Goal: Task Accomplishment & Management: Manage account settings

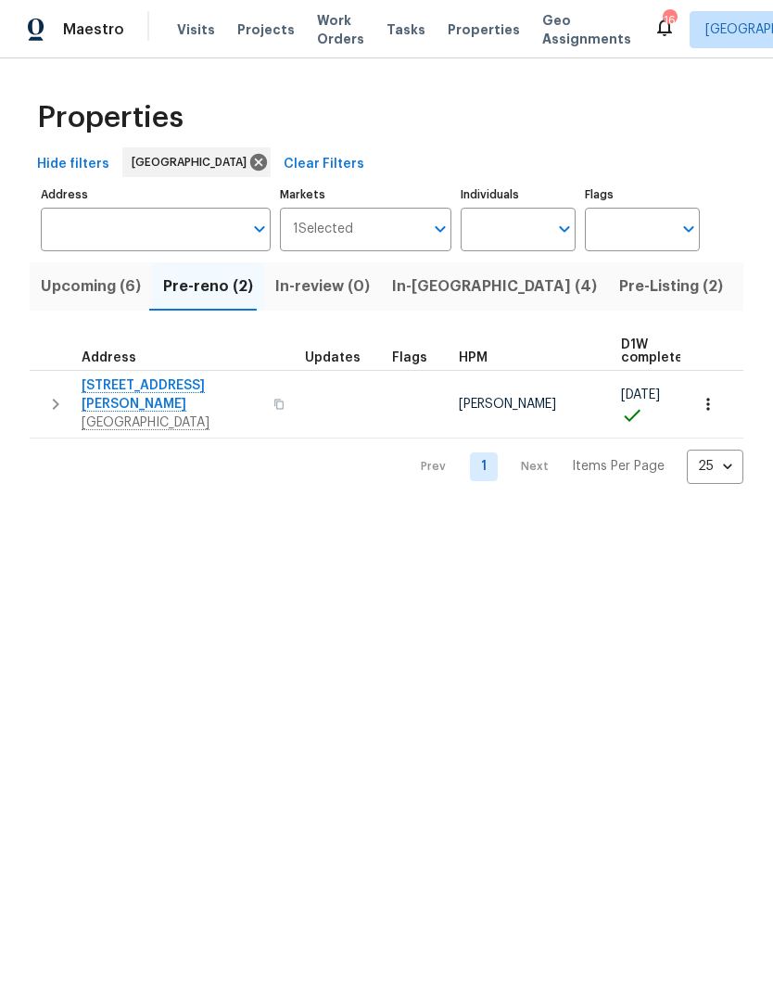
scroll to position [0, 44]
click at [575, 289] on span "Pre-Listing (2)" at bounding box center [627, 286] width 104 height 26
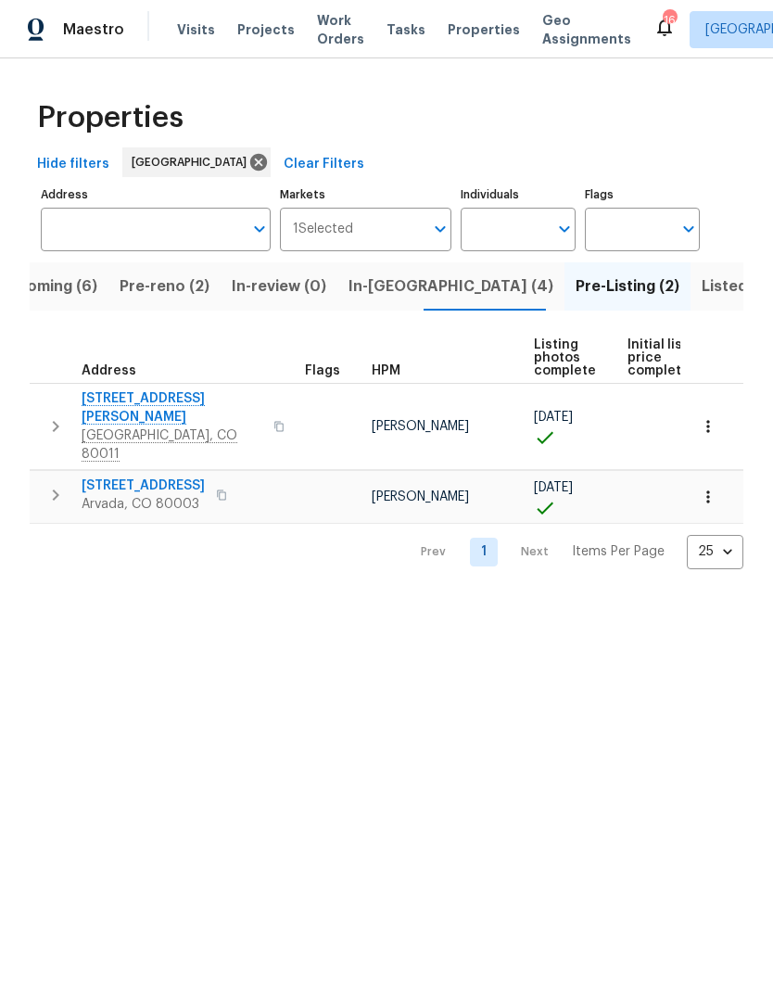
click at [242, 28] on span "Projects" at bounding box center [265, 29] width 57 height 19
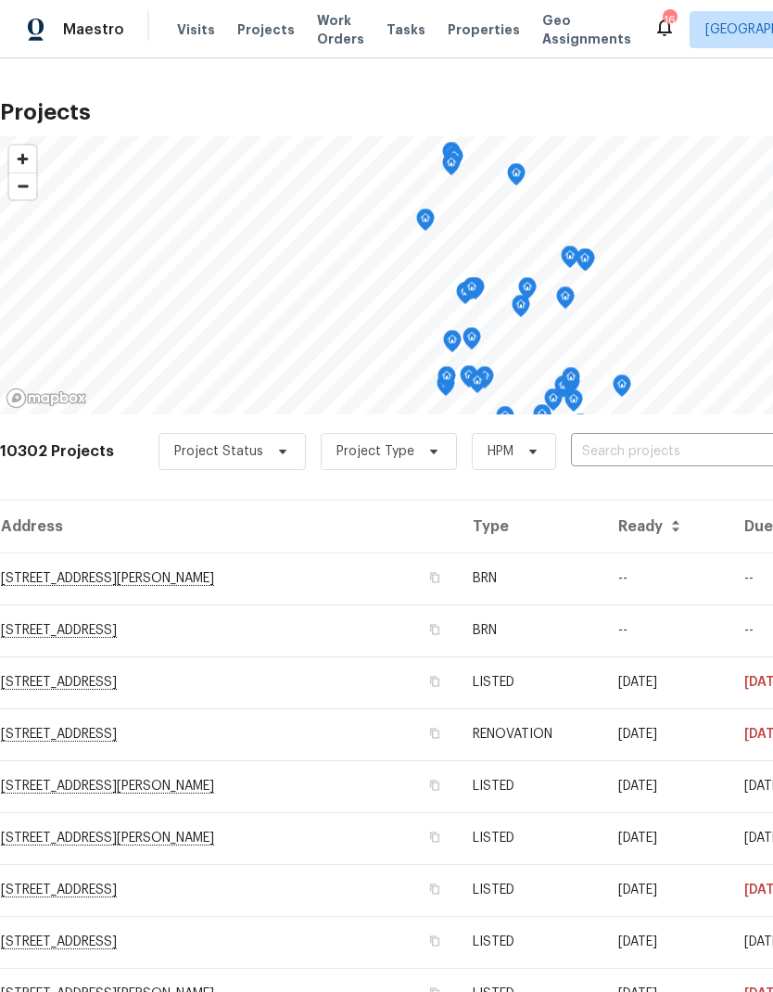
click at [629, 448] on input "text" at bounding box center [677, 451] width 212 height 29
type input "2900 s"
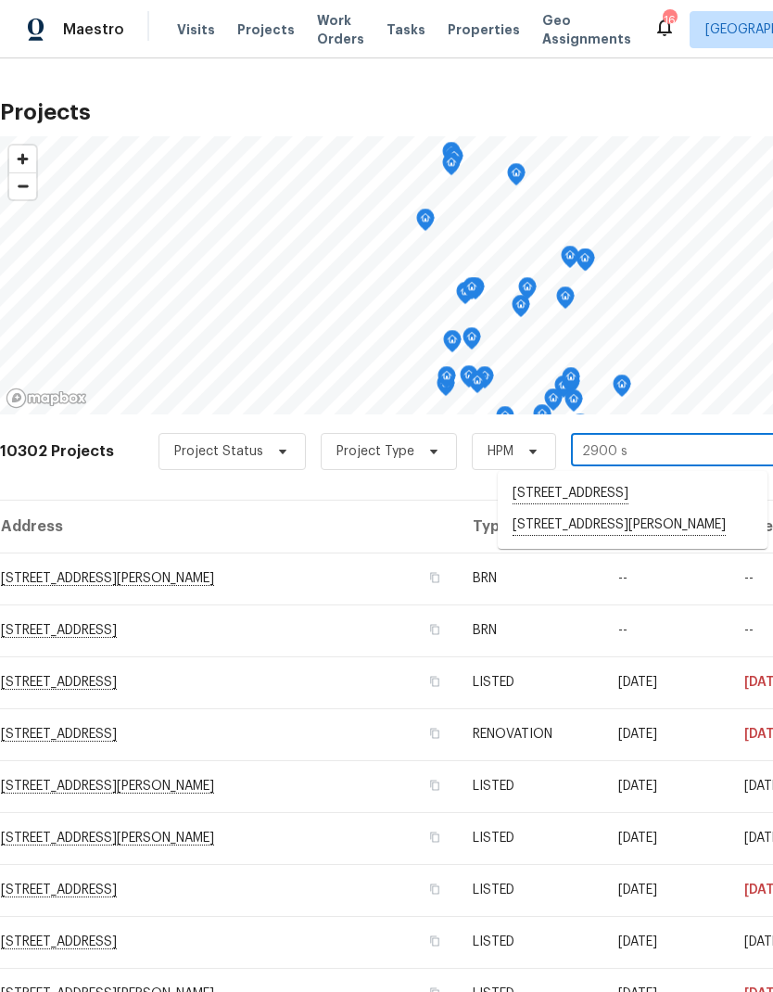
click at [639, 524] on li "[STREET_ADDRESS][PERSON_NAME]" at bounding box center [633, 526] width 270 height 32
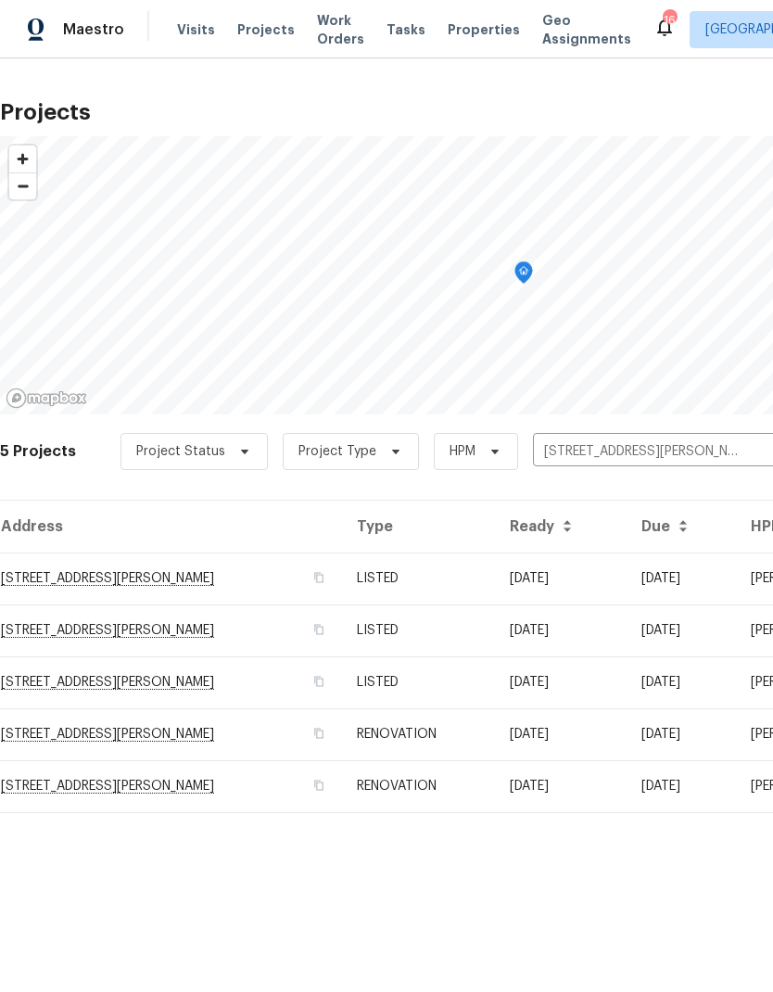
click at [209, 787] on td "[STREET_ADDRESS][PERSON_NAME]" at bounding box center [171, 786] width 342 height 52
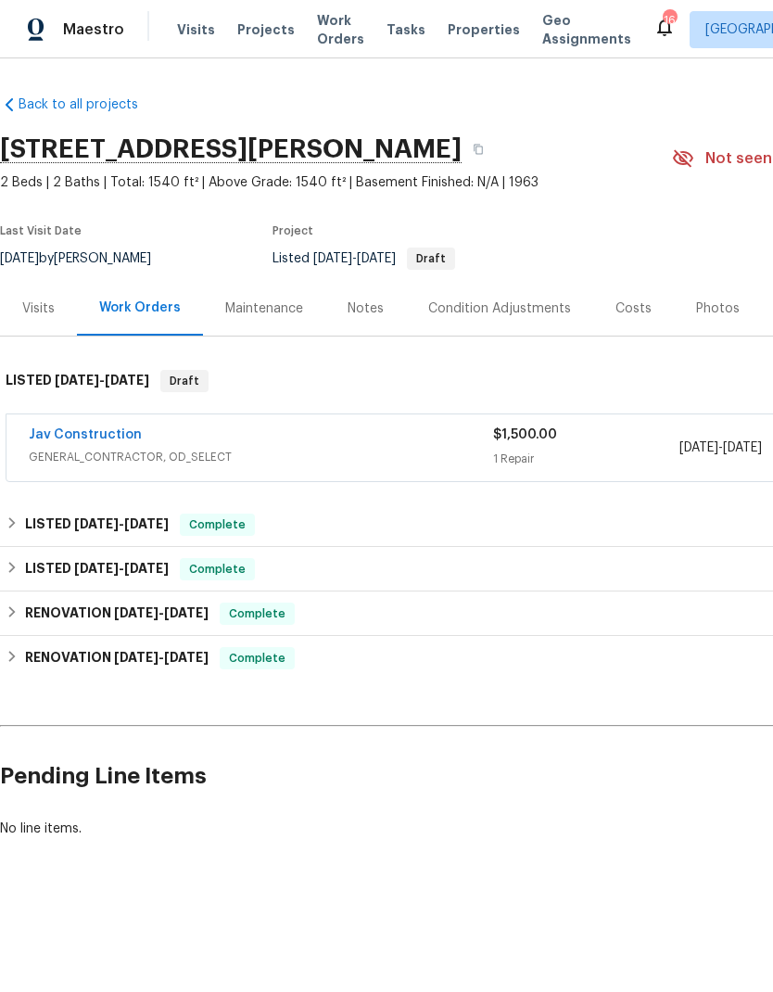
click at [101, 433] on link "Jav Construction" at bounding box center [85, 434] width 113 height 13
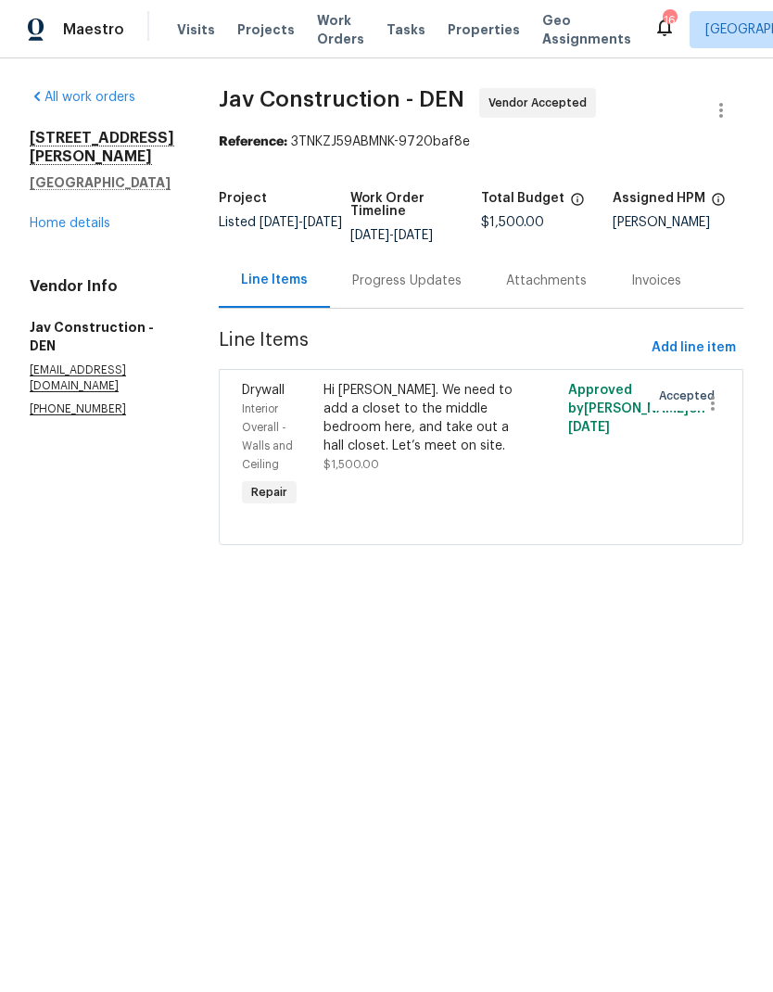
click at [449, 415] on div "Hi [PERSON_NAME]. We need to add a closet to the middle bedroom here, and take …" at bounding box center [419, 418] width 193 height 74
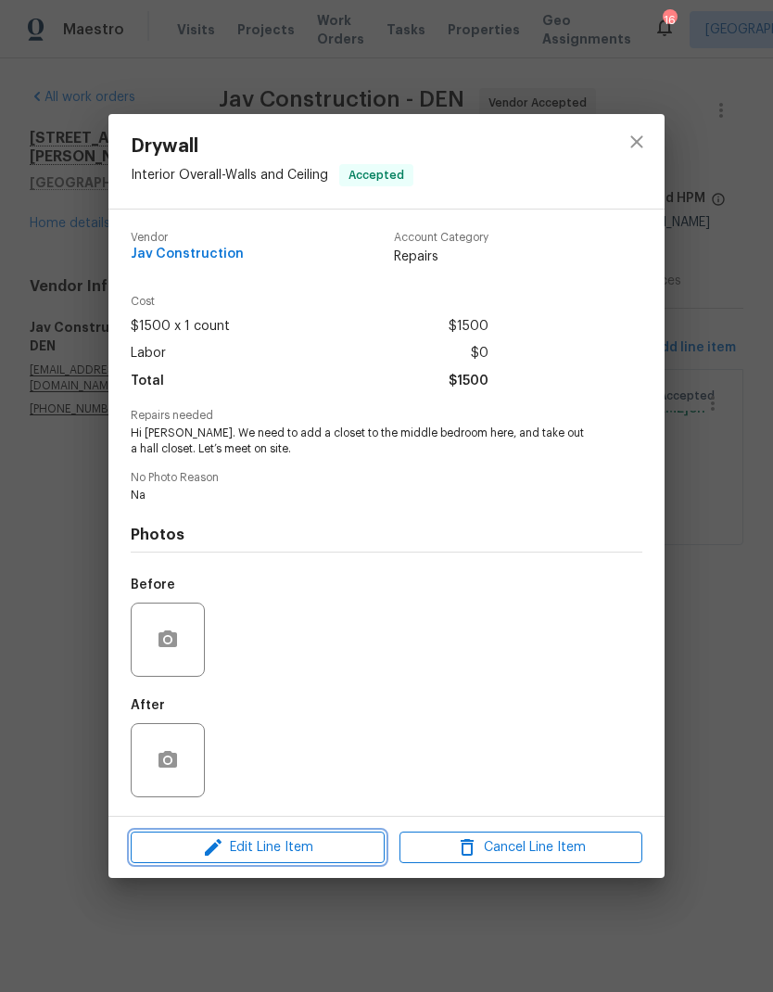
click at [272, 849] on span "Edit Line Item" at bounding box center [257, 847] width 243 height 23
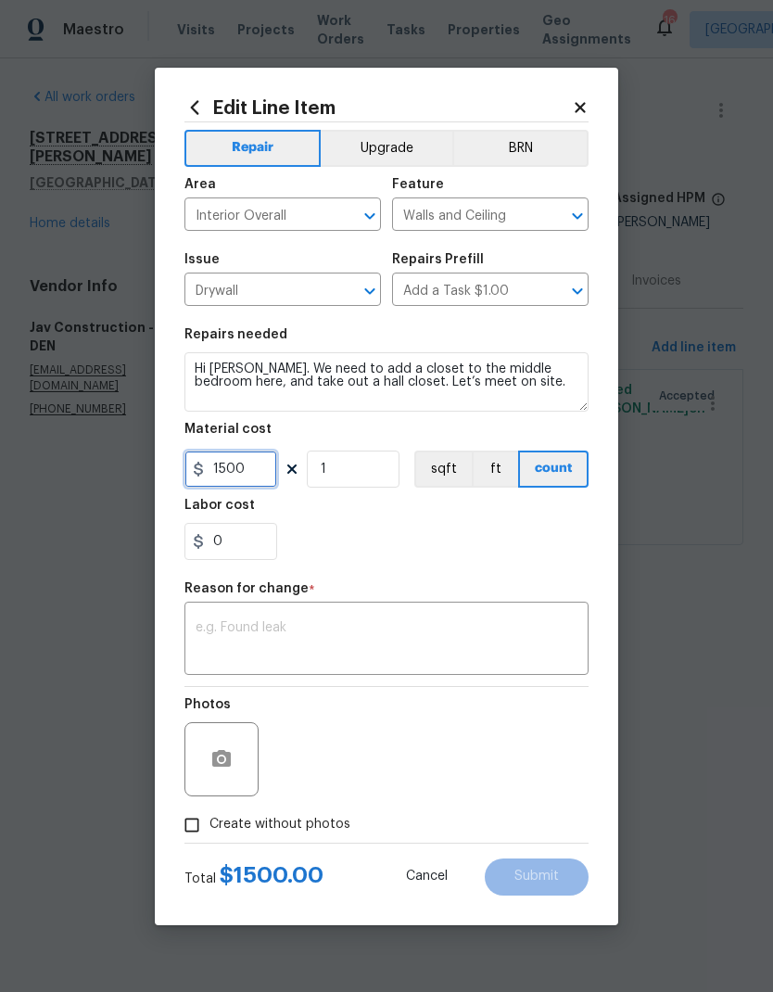
click at [253, 480] on input "1500" at bounding box center [230, 468] width 93 height 37
type input "1000"
click at [519, 550] on div "0" at bounding box center [386, 541] width 404 height 37
click at [195, 831] on input "Create without photos" at bounding box center [191, 824] width 35 height 35
checkbox input "true"
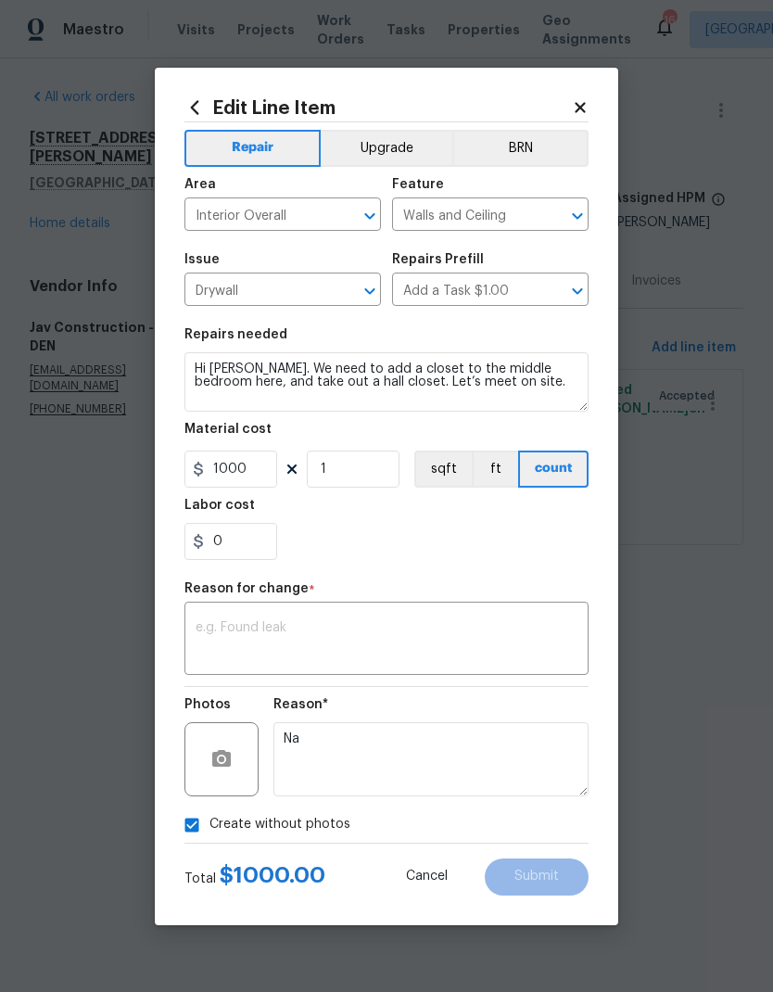
click at [513, 607] on div "x ​" at bounding box center [386, 640] width 404 height 69
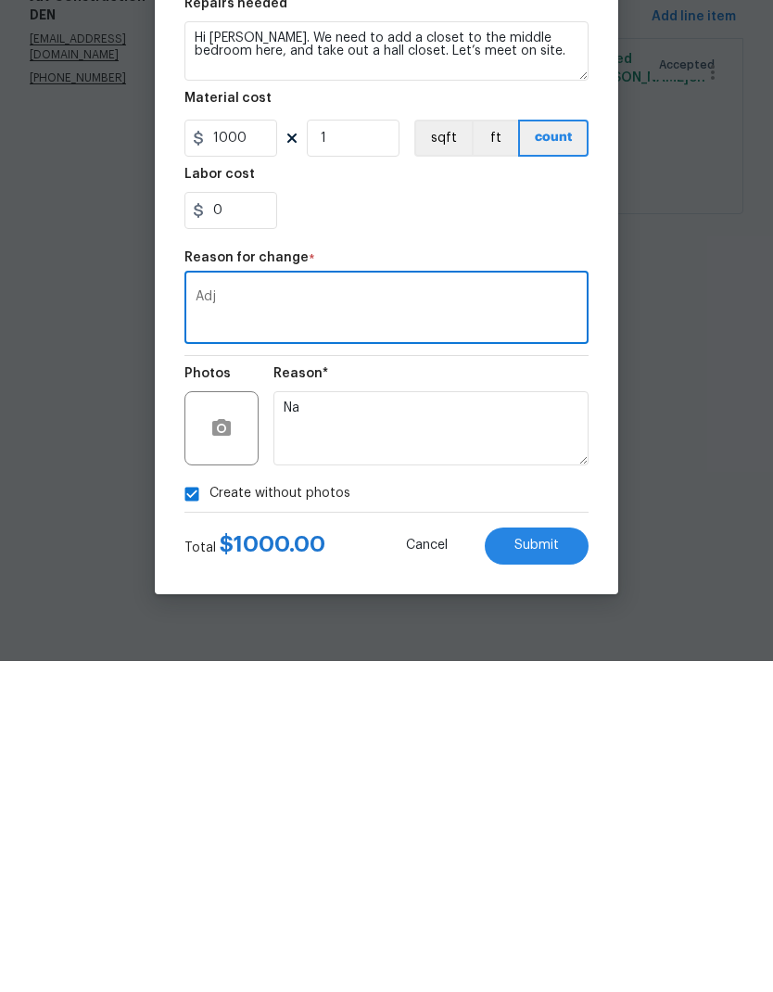
type textarea "Adj"
click at [563, 858] on button "Submit" at bounding box center [537, 876] width 104 height 37
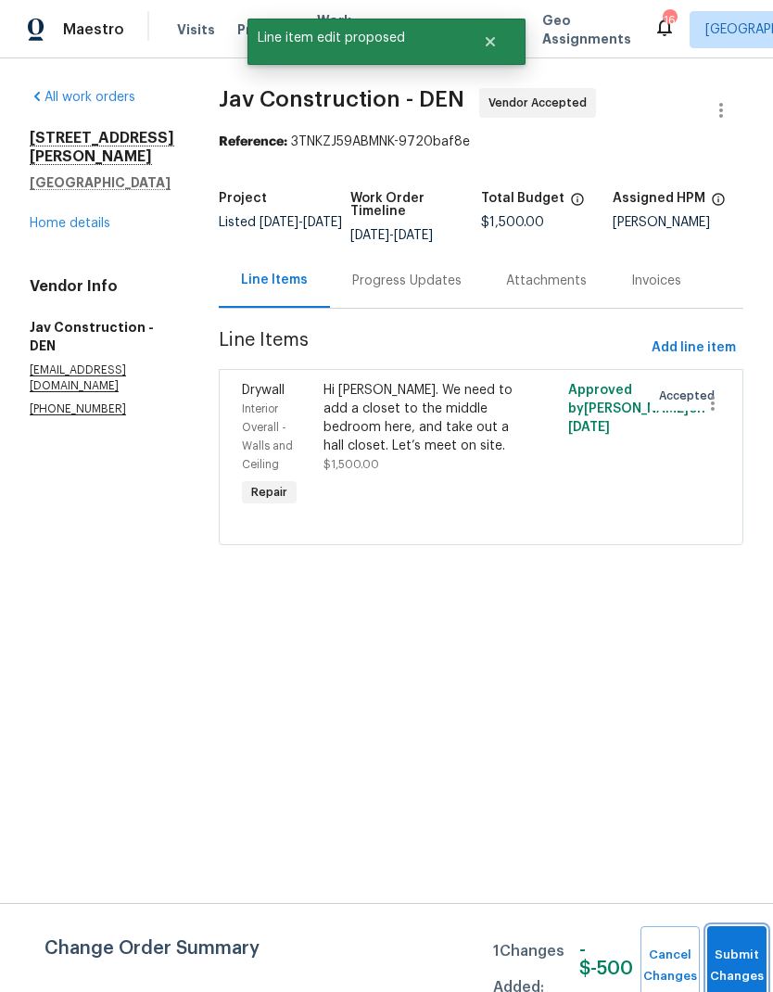
click at [725, 954] on button "Submit Changes" at bounding box center [736, 966] width 59 height 80
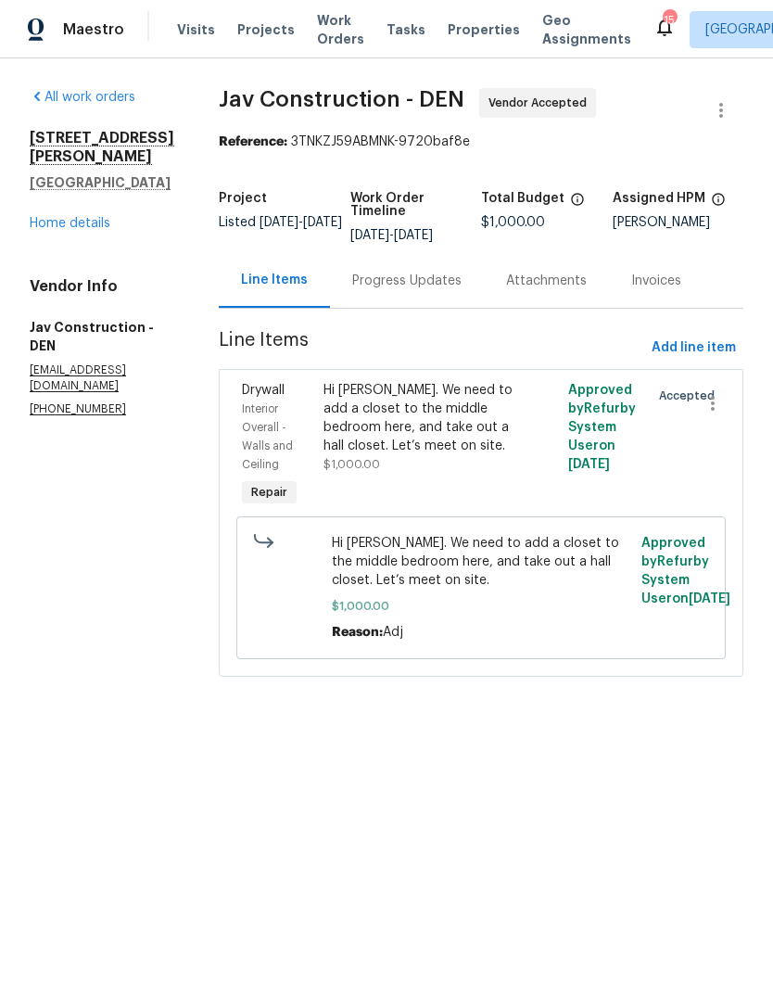
click at [73, 230] on link "Home details" at bounding box center [70, 223] width 81 height 13
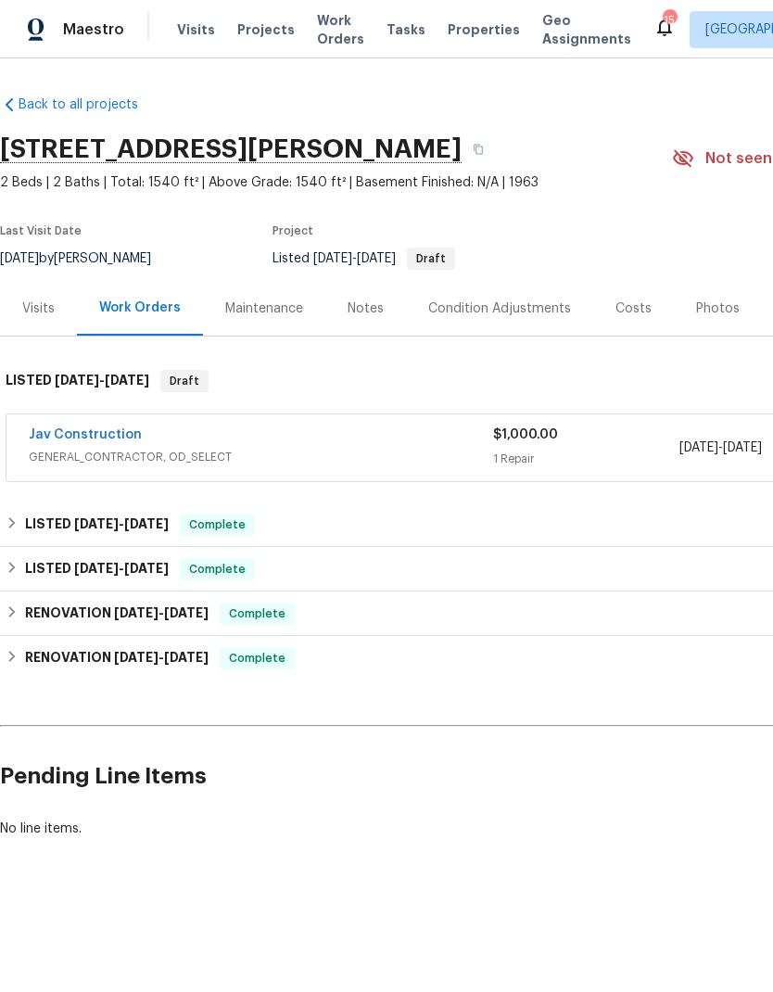
click at [374, 309] on div "Notes" at bounding box center [366, 308] width 36 height 19
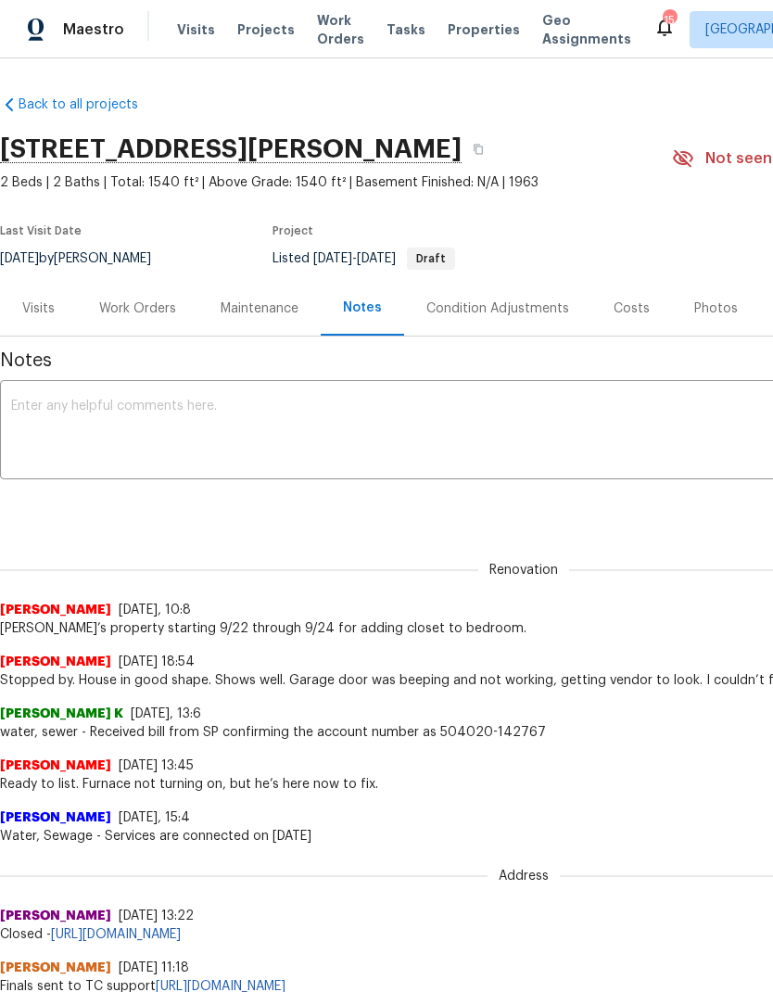
click at [479, 428] on textarea at bounding box center [523, 431] width 1025 height 65
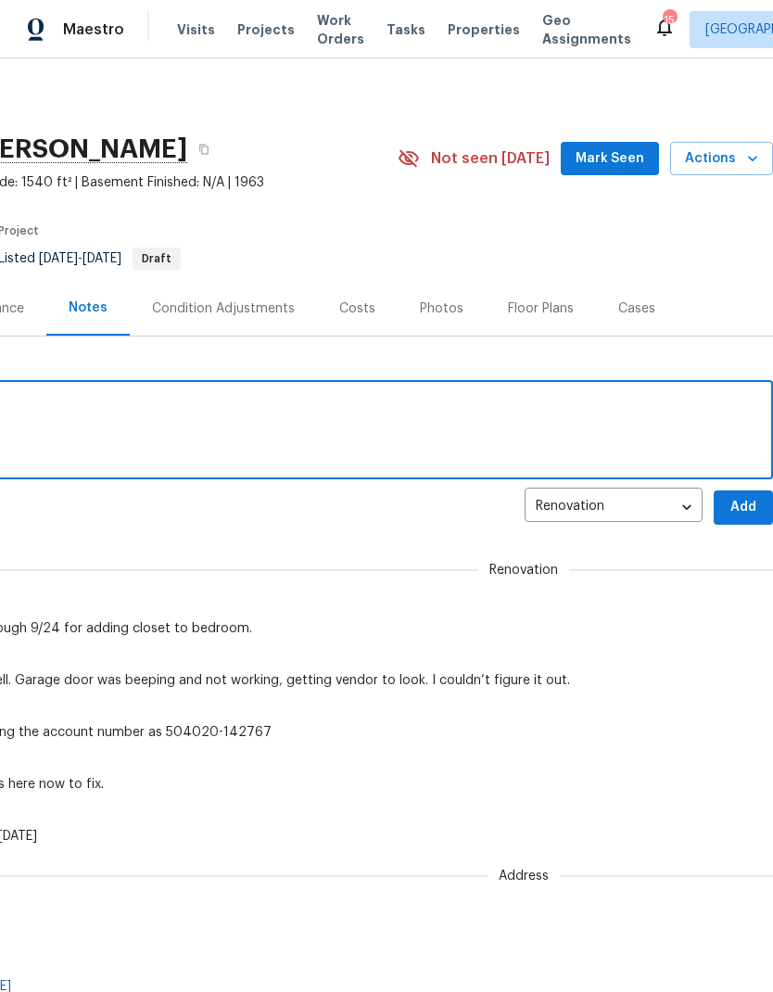
scroll to position [0, 274]
type textarea "Met with GC, he will start [DATE]"
click at [732, 506] on span "Add" at bounding box center [743, 507] width 30 height 23
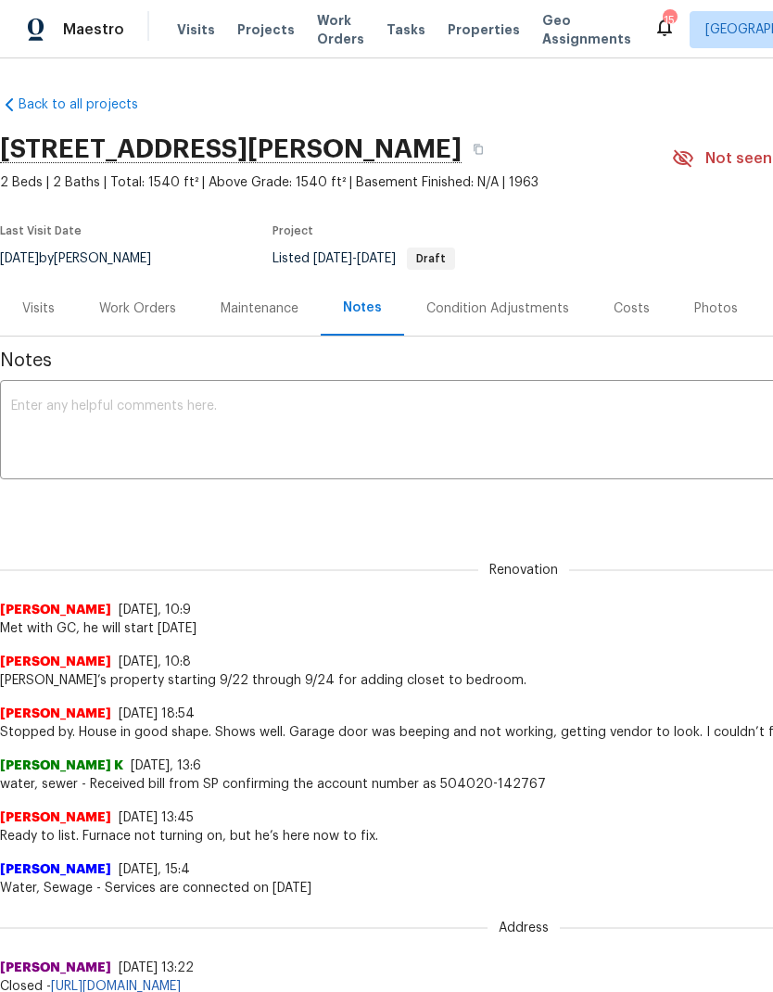
scroll to position [0, 0]
click at [252, 27] on span "Projects" at bounding box center [265, 29] width 57 height 19
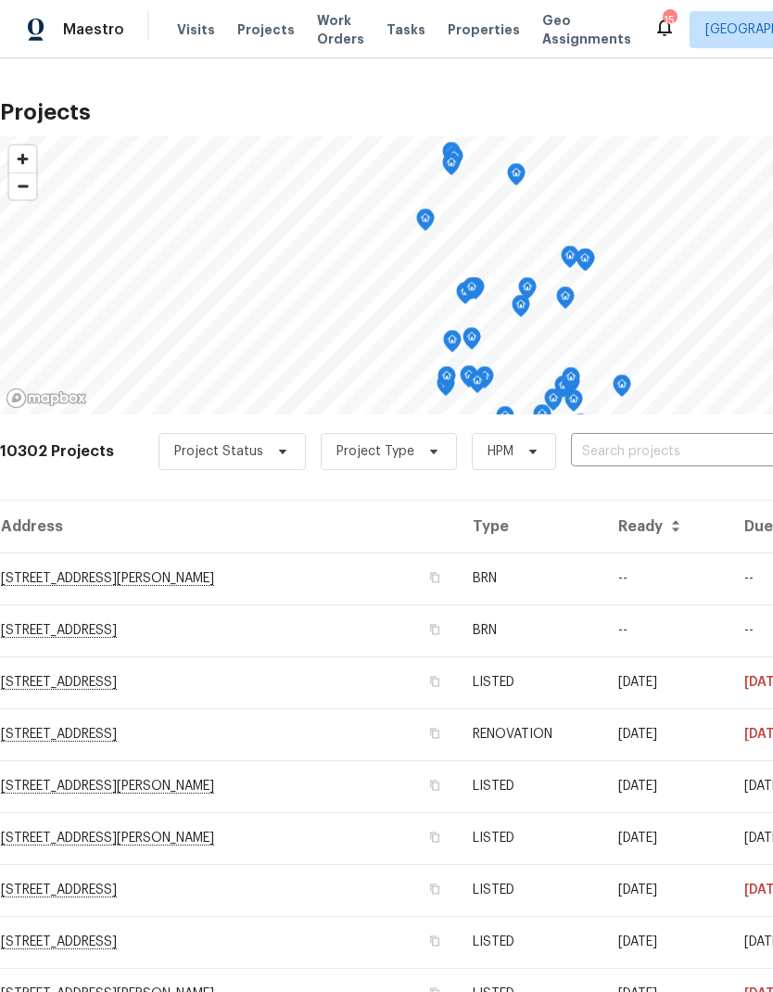
click at [633, 452] on input "text" at bounding box center [677, 451] width 212 height 29
type input "123 em"
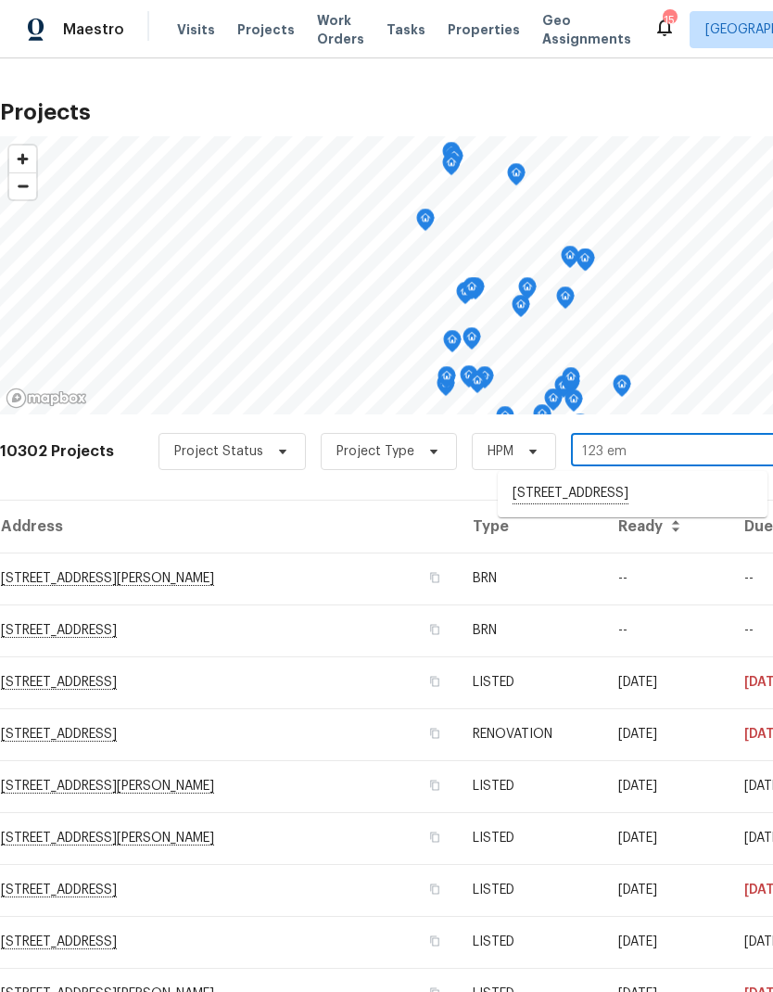
click at [613, 504] on li "[STREET_ADDRESS]" at bounding box center [633, 494] width 270 height 32
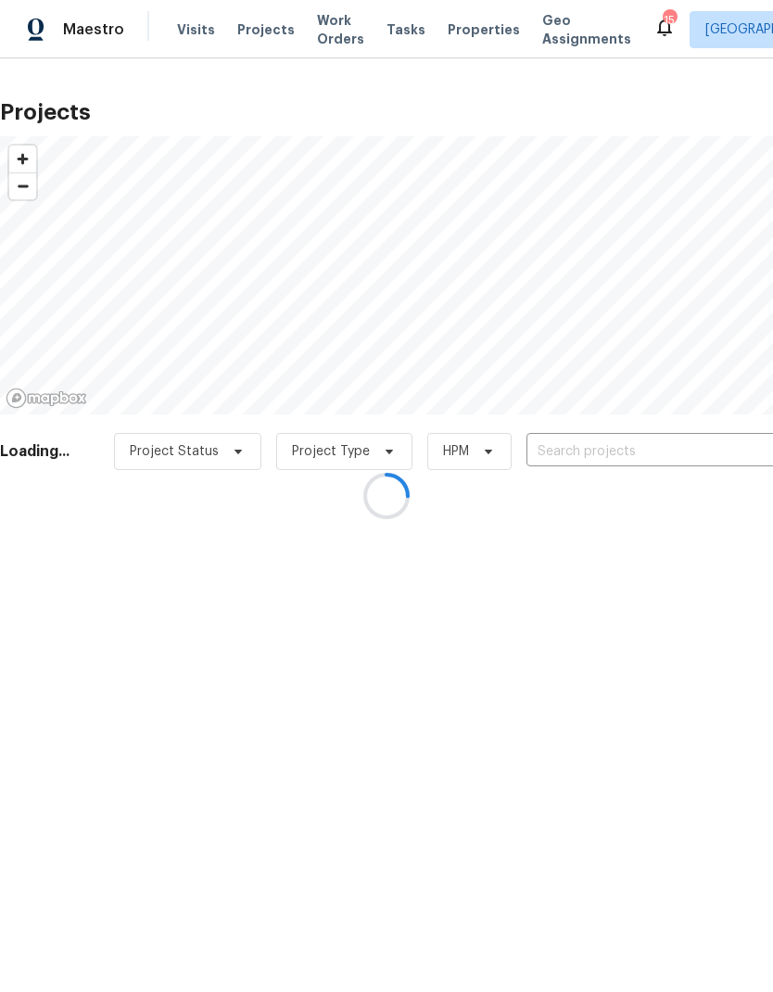
type input "[STREET_ADDRESS]"
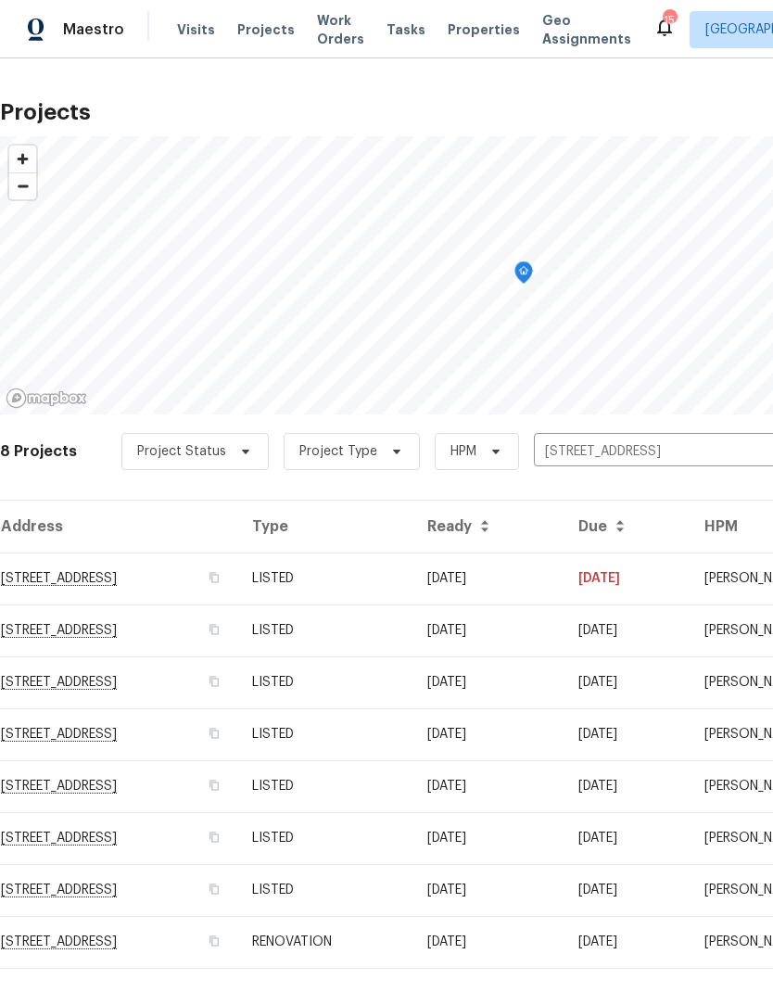
click at [412, 893] on td "LISTED" at bounding box center [324, 890] width 175 height 52
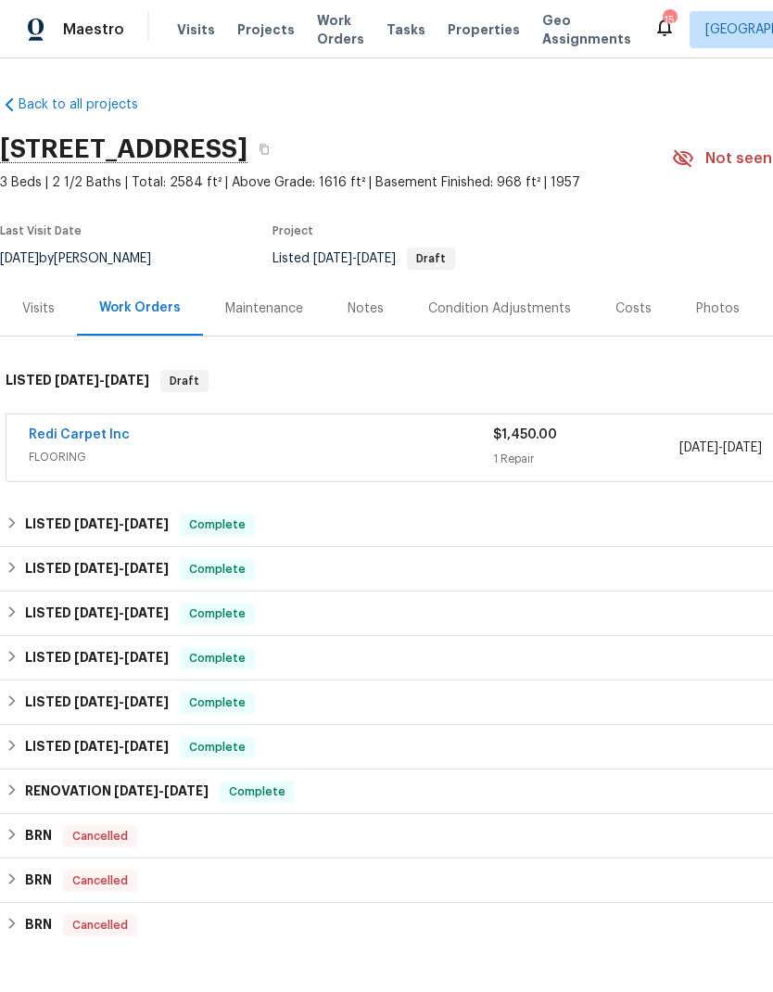
click at [364, 316] on div "Notes" at bounding box center [366, 308] width 36 height 19
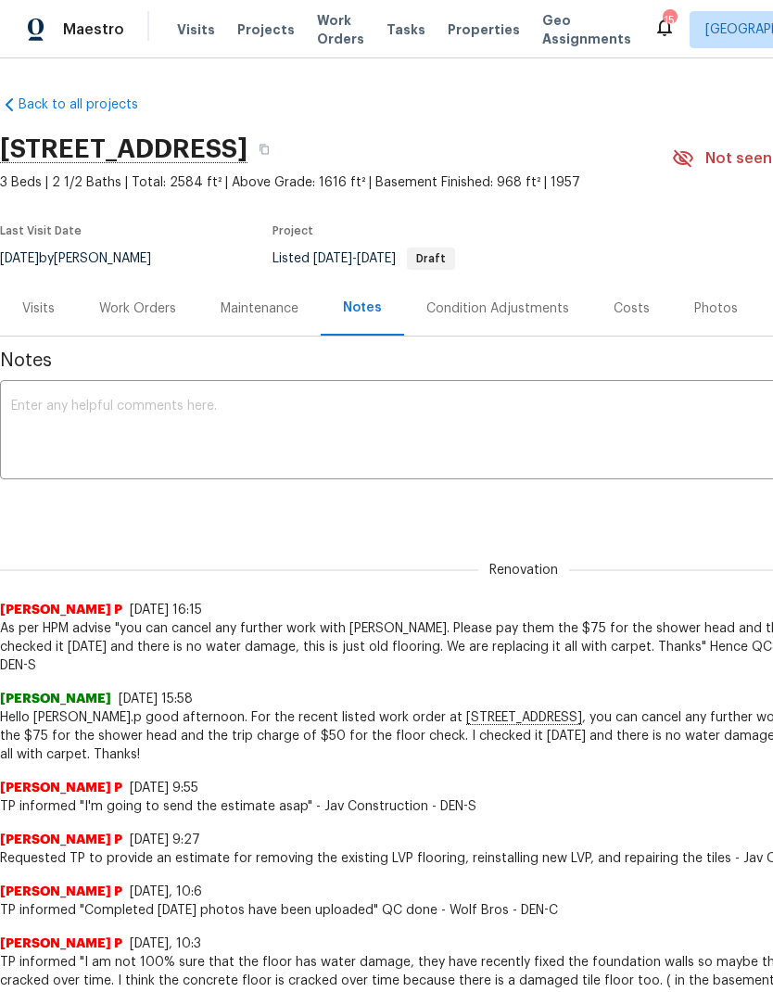
click at [123, 426] on textarea at bounding box center [523, 431] width 1025 height 65
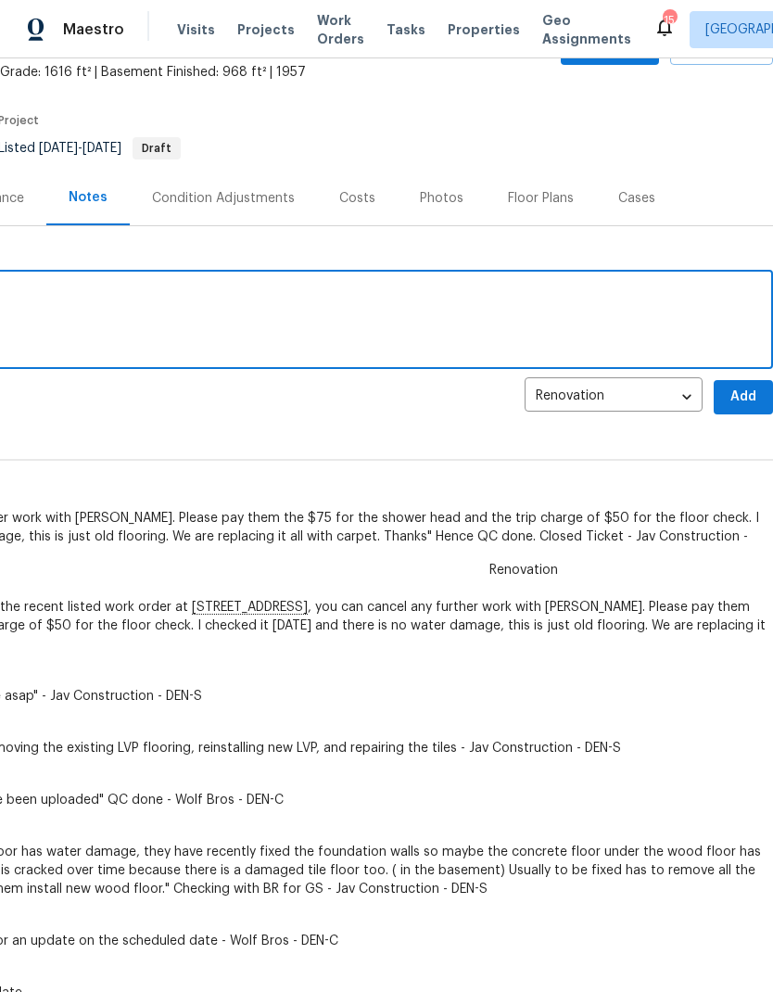
scroll to position [111, 0]
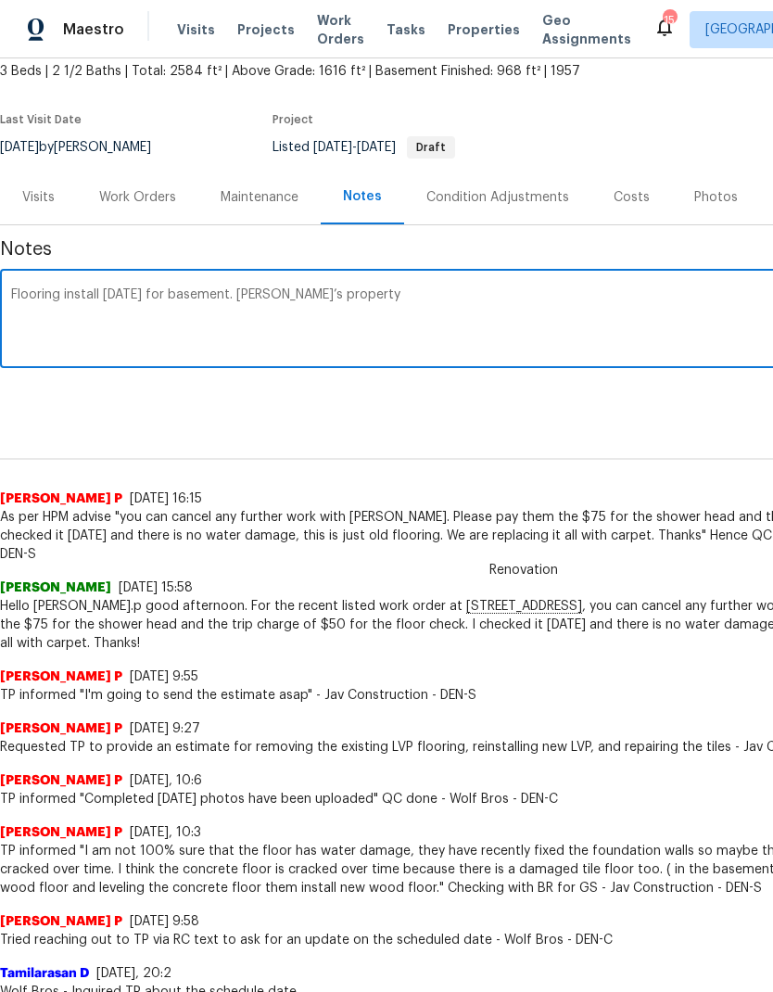
click at [285, 290] on textarea "Flooring install [DATE] for basement. [PERSON_NAME]’s property" at bounding box center [523, 320] width 1025 height 65
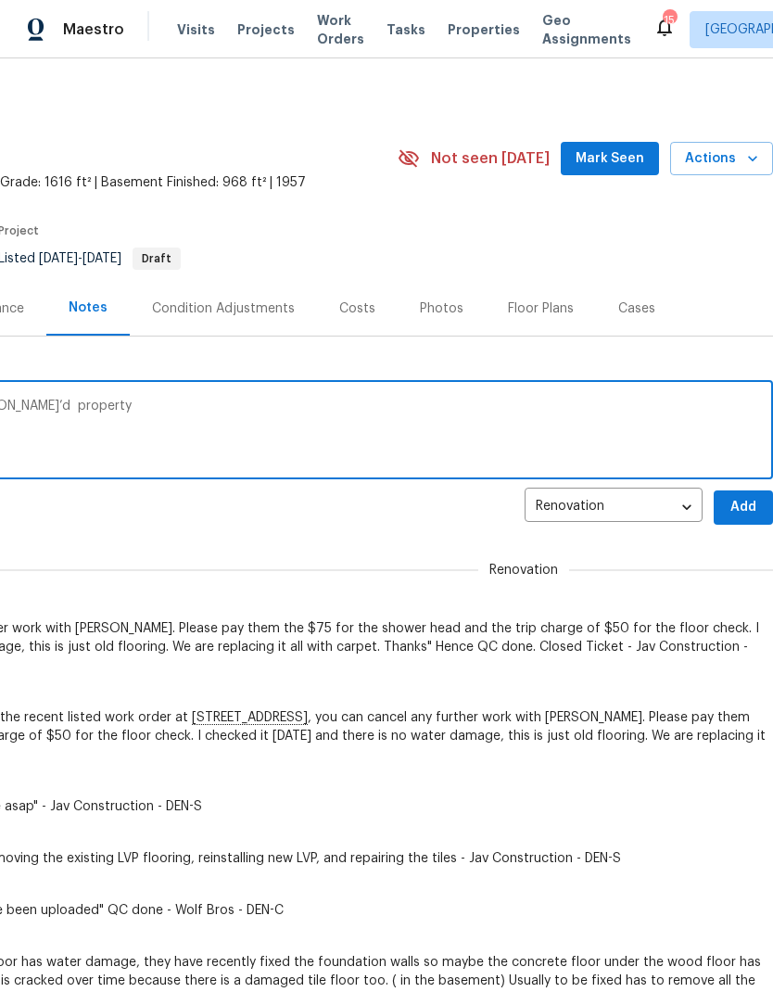
scroll to position [0, 274]
type textarea "Flooring install [DATE] for basement. [PERSON_NAME]’d property"
click at [742, 509] on span "Add" at bounding box center [743, 507] width 30 height 23
